Goal: Task Accomplishment & Management: Manage account settings

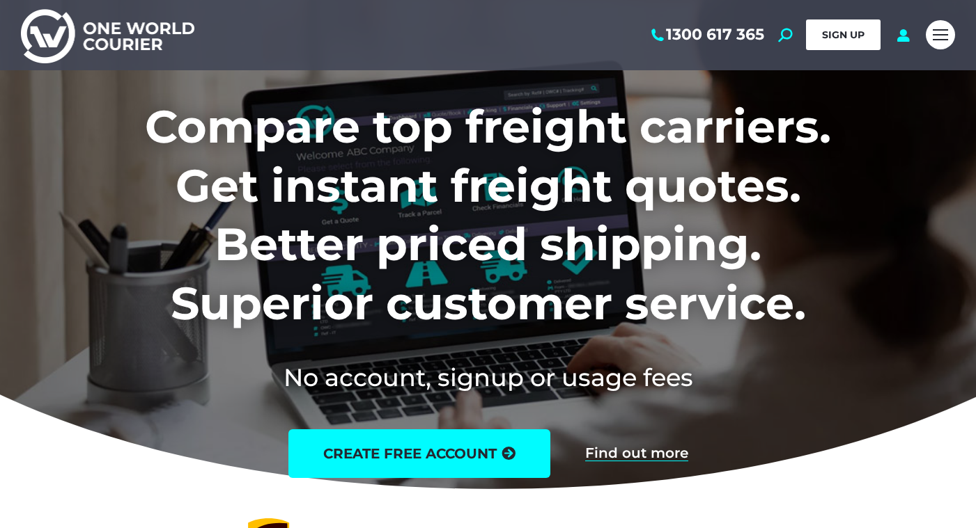
click at [826, 31] on span "SIGN UP" at bounding box center [843, 35] width 42 height 13
click at [900, 31] on icon at bounding box center [902, 35] width 17 height 14
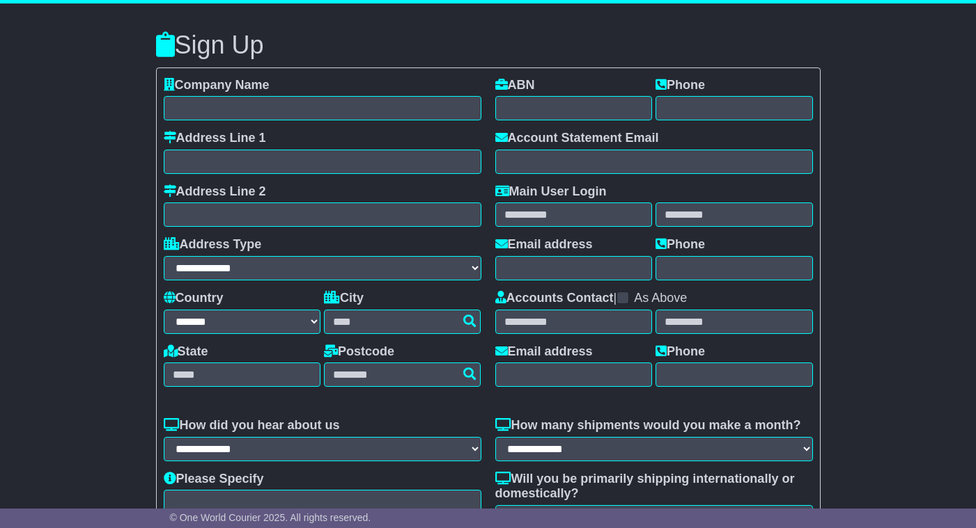
select select "**"
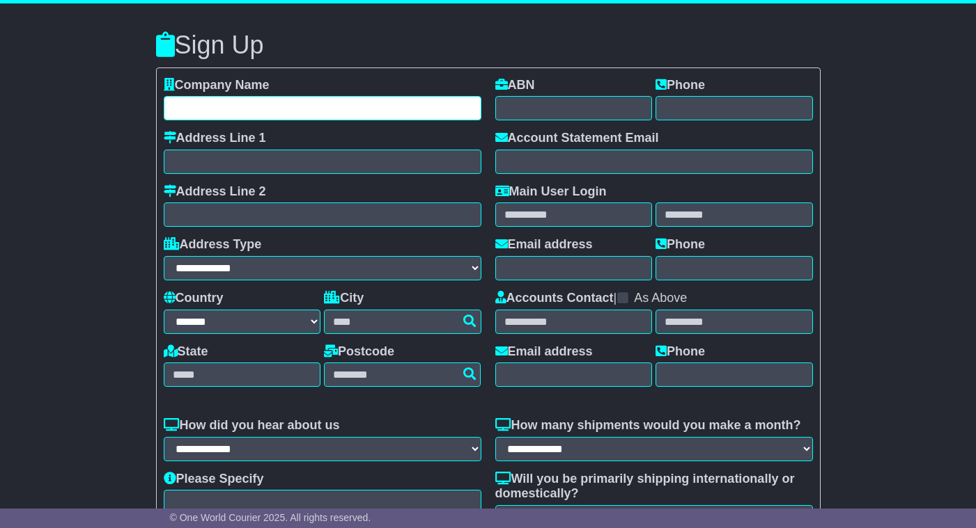
click at [386, 109] on input "text" at bounding box center [323, 108] width 318 height 24
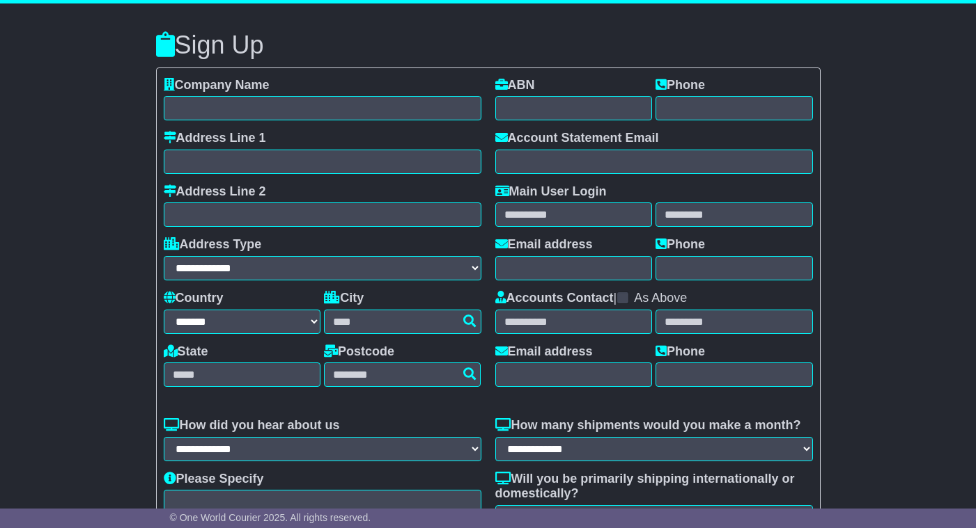
click at [105, 197] on div "**********" at bounding box center [488, 355] width 976 height 704
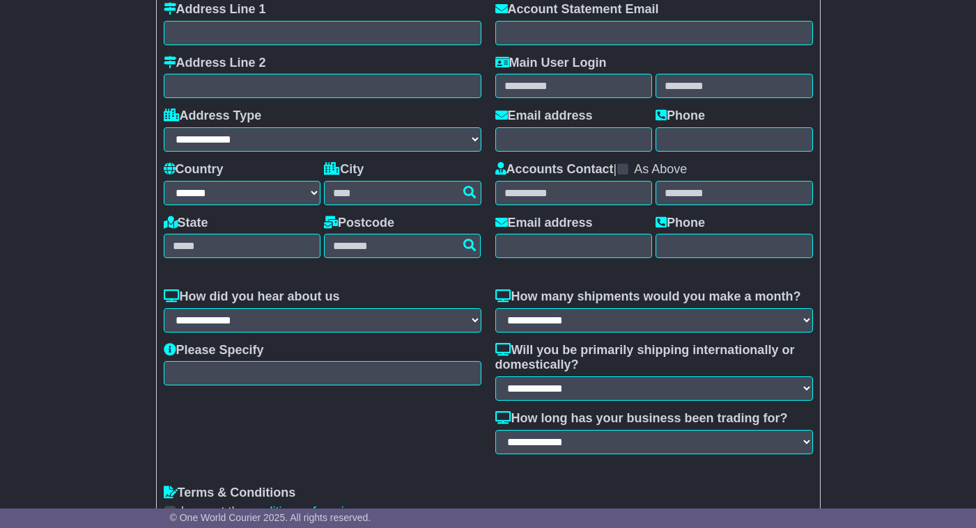
scroll to position [207, 0]
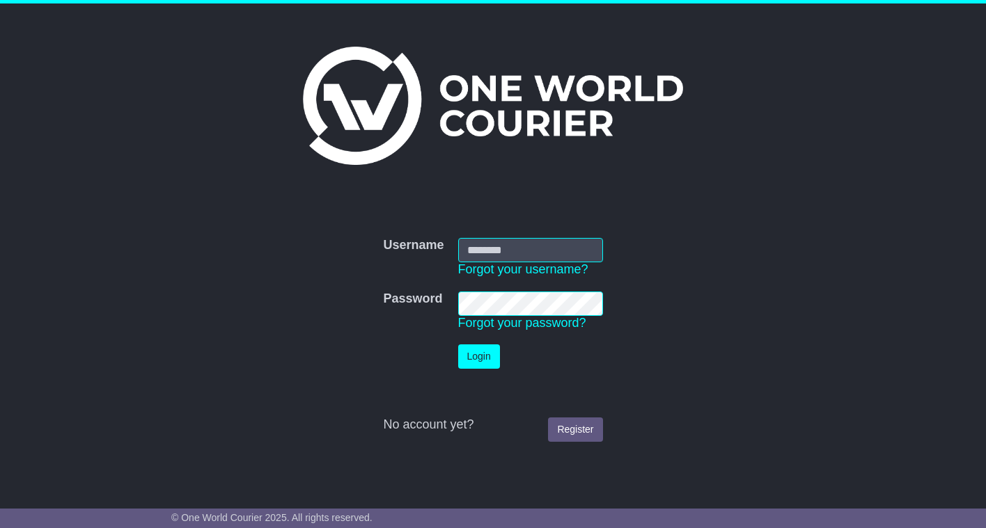
click at [564, 253] on input "Username" at bounding box center [530, 250] width 145 height 24
type input "**********"
click at [486, 354] on button "Login" at bounding box center [479, 357] width 42 height 24
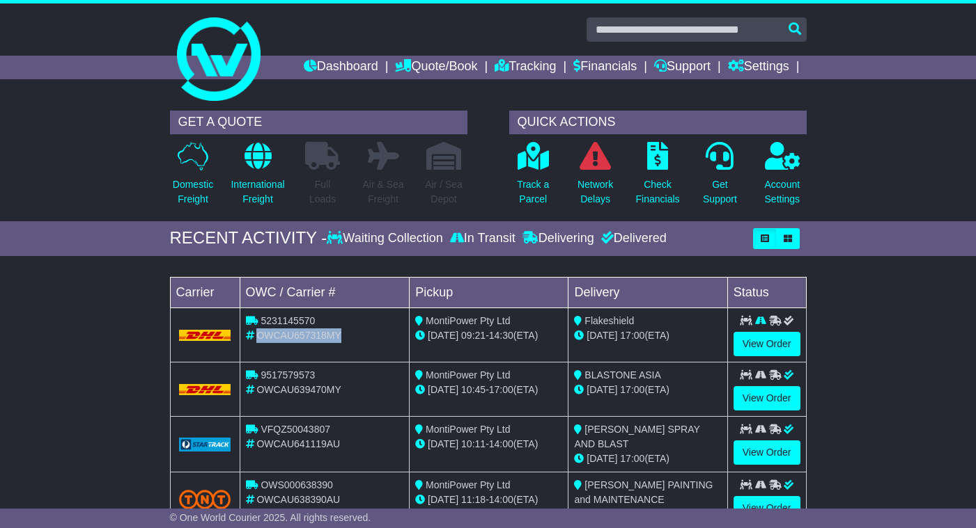
drag, startPoint x: 337, startPoint y: 335, endPoint x: 257, endPoint y: 336, distance: 80.1
click at [257, 336] on span "OWCAU657318MY" at bounding box center [298, 335] width 84 height 11
drag, startPoint x: 257, startPoint y: 336, endPoint x: 311, endPoint y: 323, distance: 55.7
click at [311, 323] on span "5231145570" at bounding box center [287, 320] width 54 height 11
drag, startPoint x: 313, startPoint y: 322, endPoint x: 261, endPoint y: 323, distance: 52.2
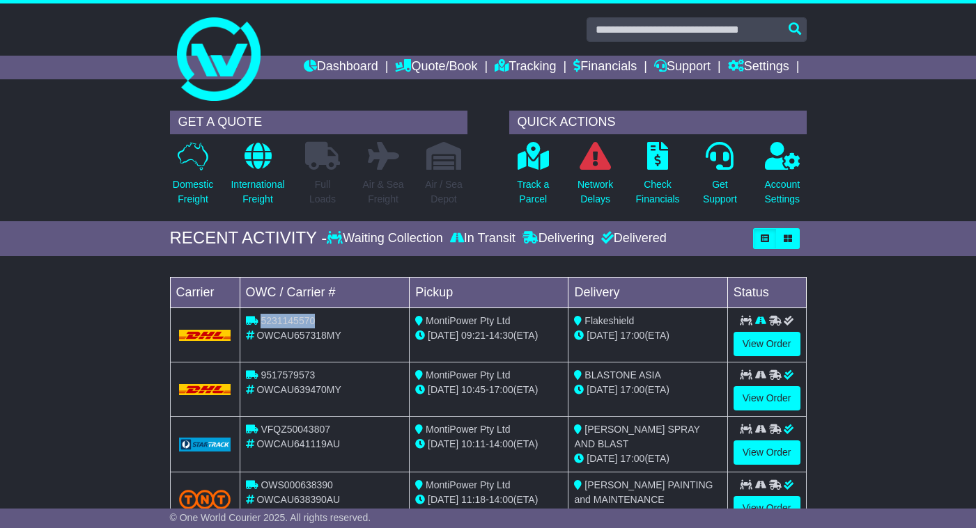
click at [261, 323] on span "5231145570" at bounding box center [287, 320] width 54 height 11
copy span "5231145570"
